Goal: Information Seeking & Learning: Learn about a topic

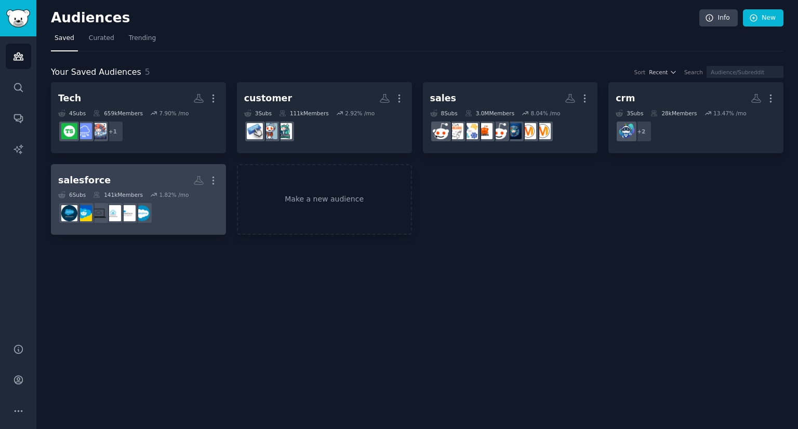
click at [145, 181] on h2 "salesforce More" at bounding box center [138, 180] width 161 height 18
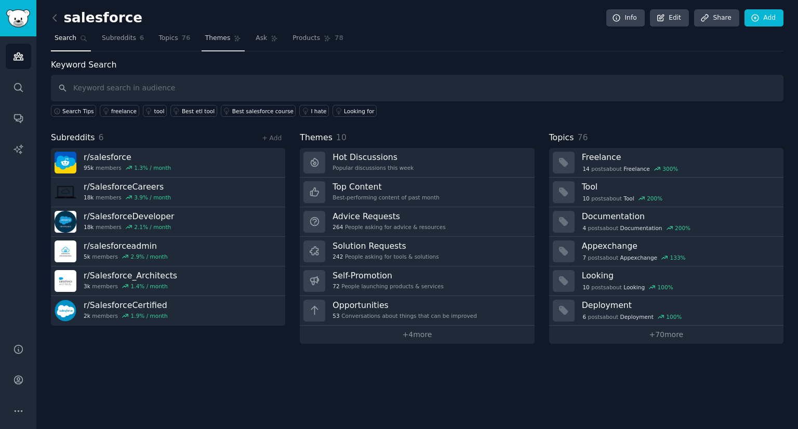
click at [210, 44] on link "Themes" at bounding box center [224, 40] width 44 height 21
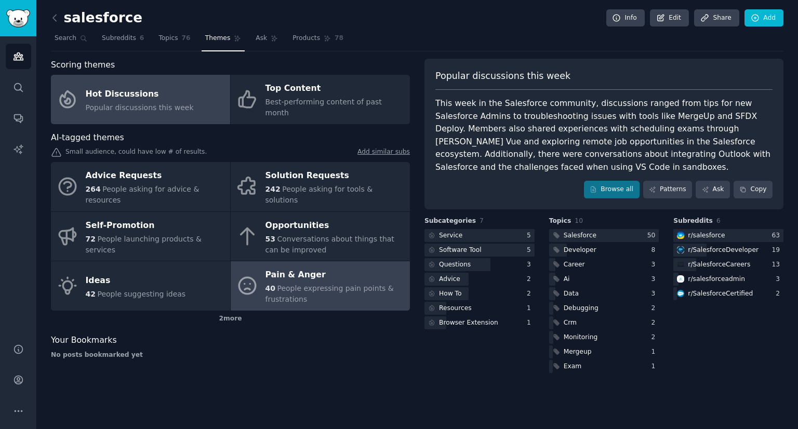
click at [325, 283] on div "40 People expressing pain points & frustrations" at bounding box center [334, 294] width 139 height 22
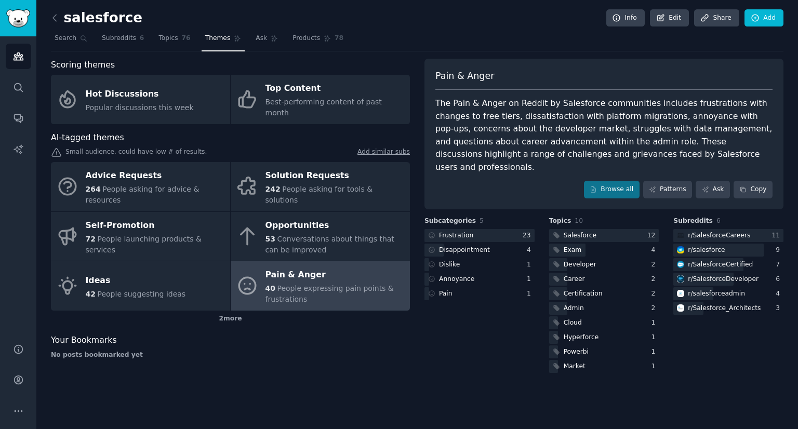
click at [382, 351] on div "No posts bookmarked yet" at bounding box center [230, 355] width 359 height 9
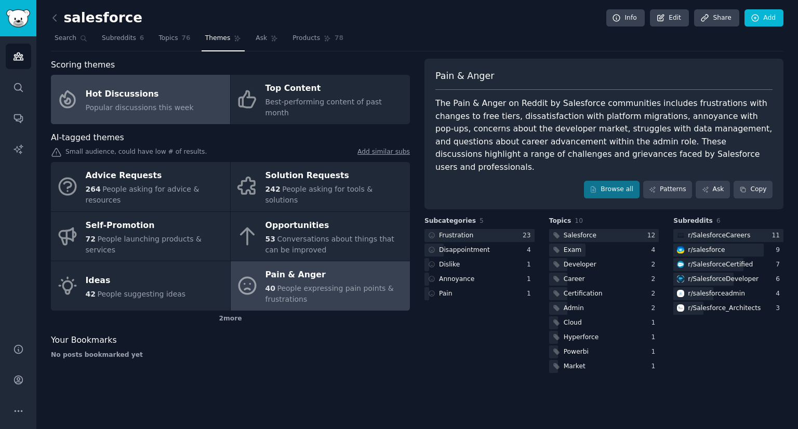
click at [141, 86] on div "Hot Discussions" at bounding box center [140, 94] width 108 height 17
